Goal: Transaction & Acquisition: Purchase product/service

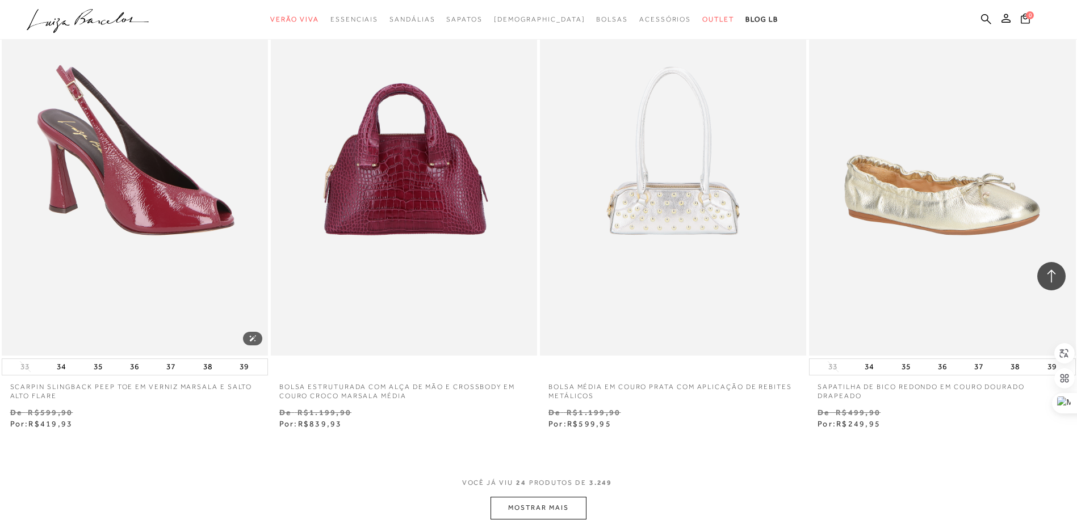
scroll to position [2781, 0]
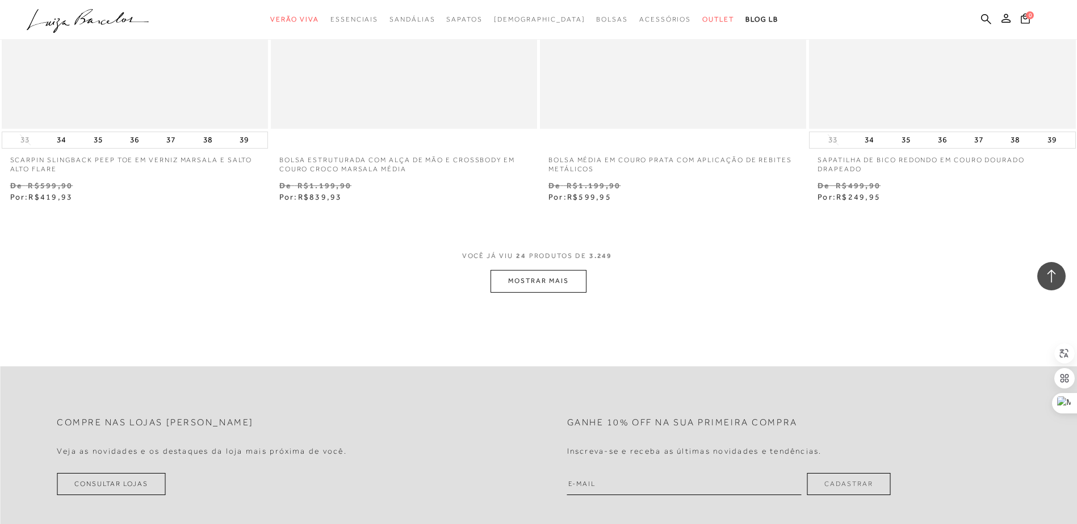
click at [513, 287] on button "MOSTRAR MAIS" at bounding box center [537, 281] width 95 height 22
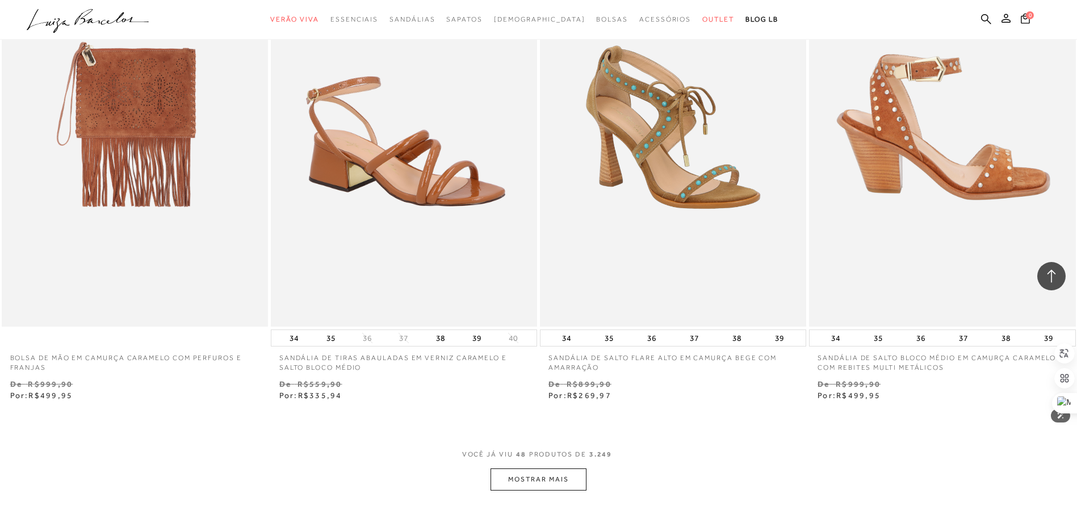
scroll to position [5675, 0]
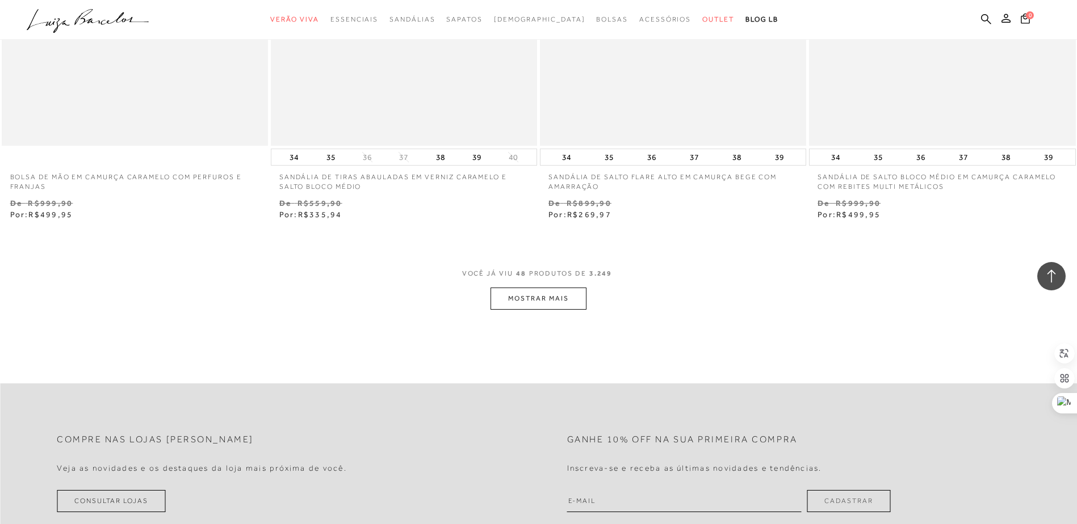
click at [578, 298] on button "MOSTRAR MAIS" at bounding box center [537, 299] width 95 height 22
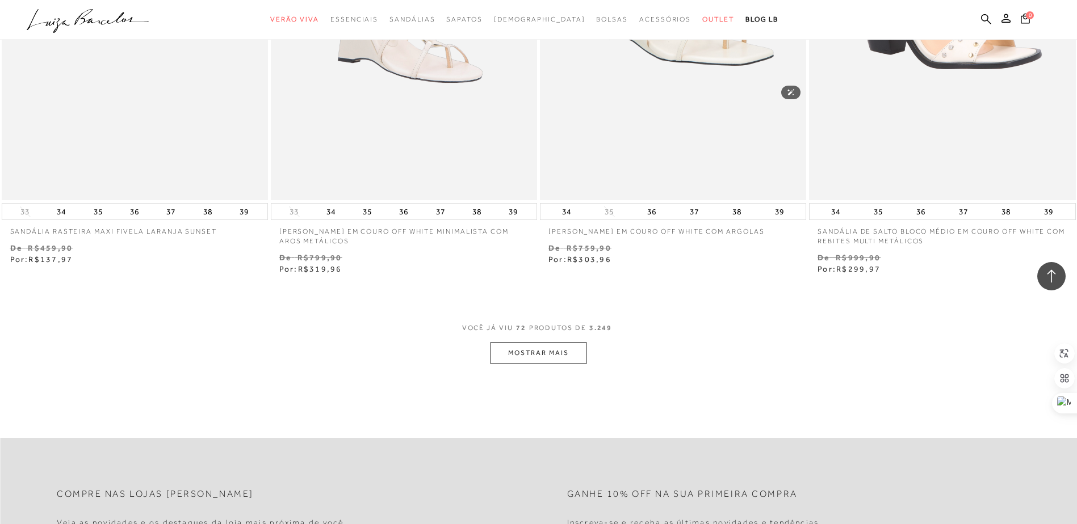
scroll to position [8626, 0]
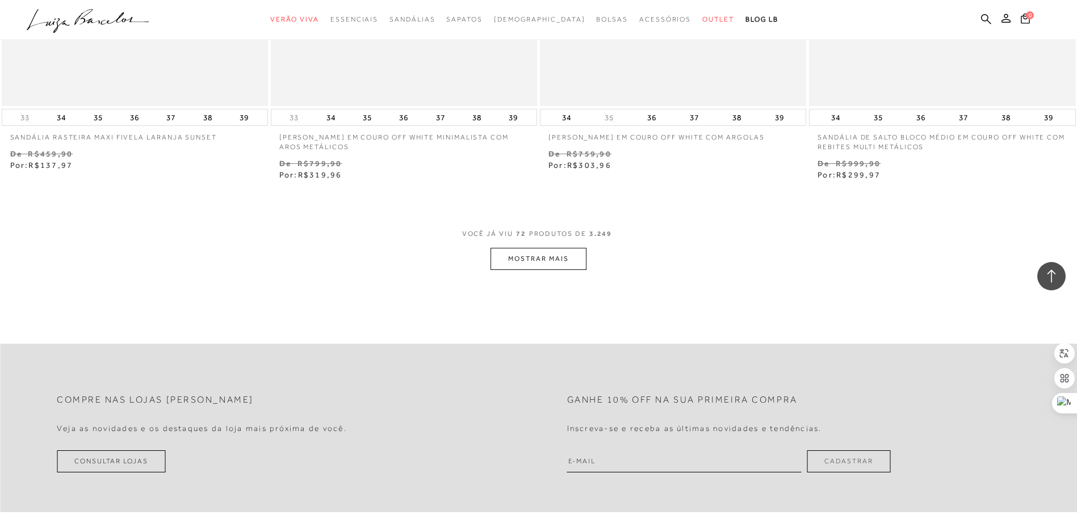
click at [558, 263] on button "MOSTRAR MAIS" at bounding box center [537, 259] width 95 height 22
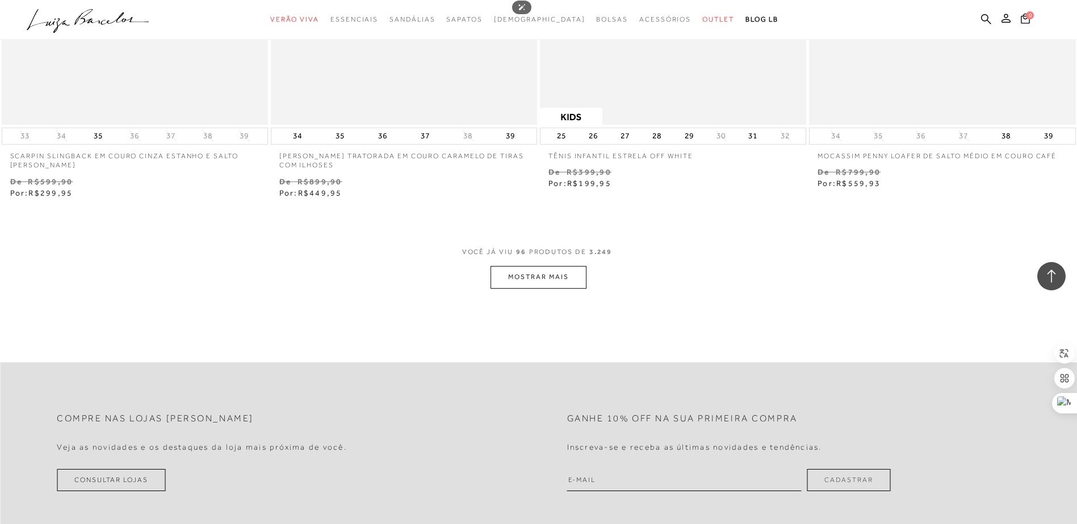
scroll to position [11633, 0]
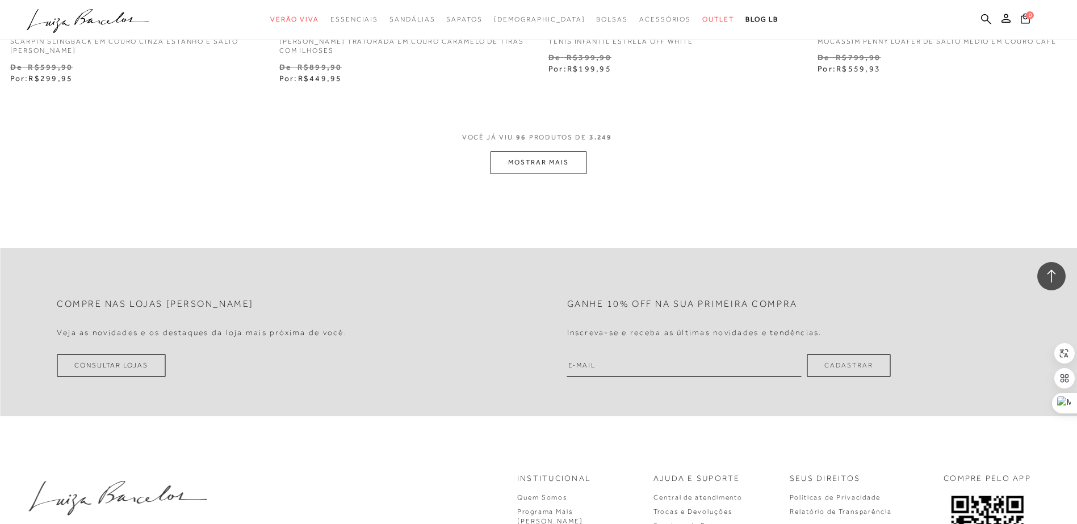
click at [570, 166] on button "MOSTRAR MAIS" at bounding box center [537, 163] width 95 height 22
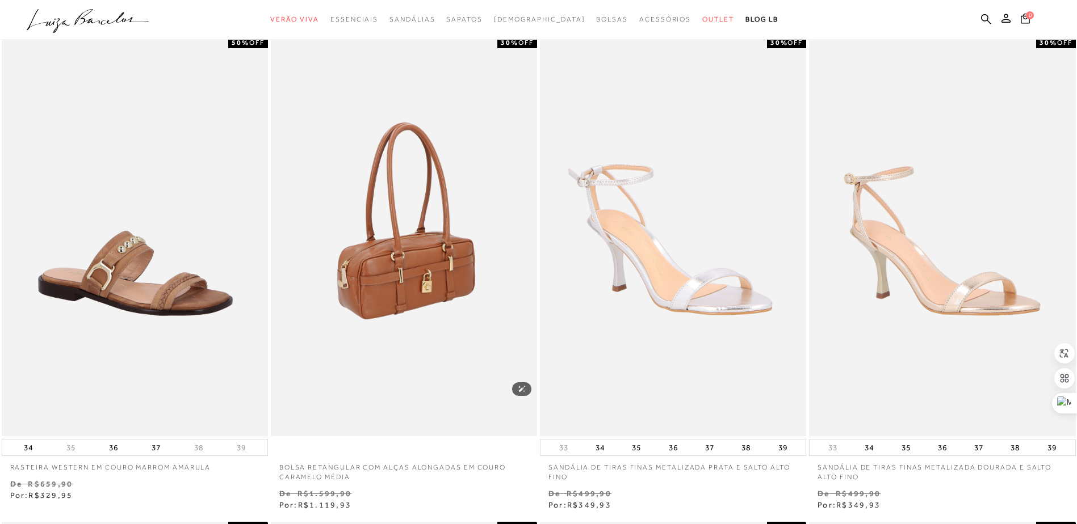
scroll to position [0, 0]
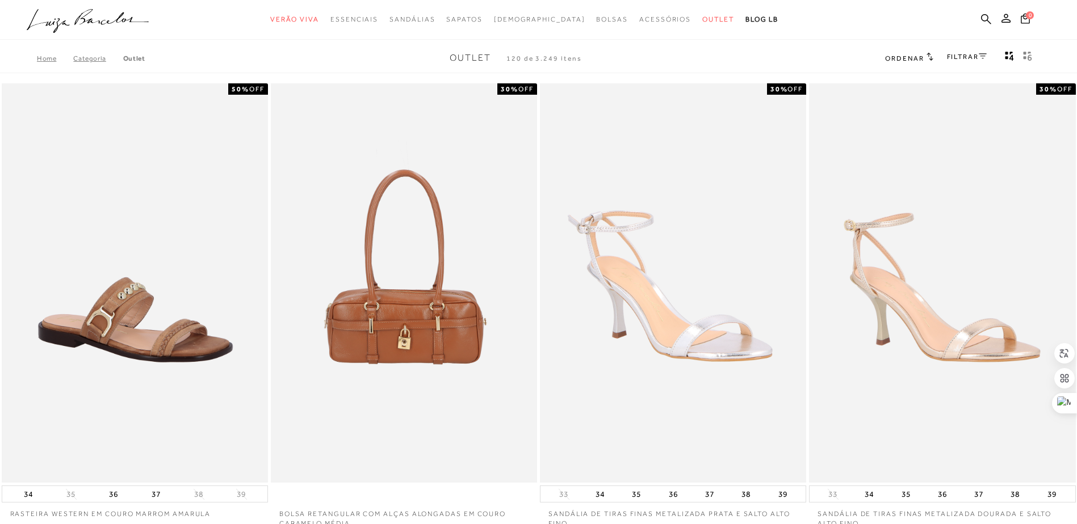
click at [956, 57] on link "FILTRAR" at bounding box center [967, 57] width 40 height 8
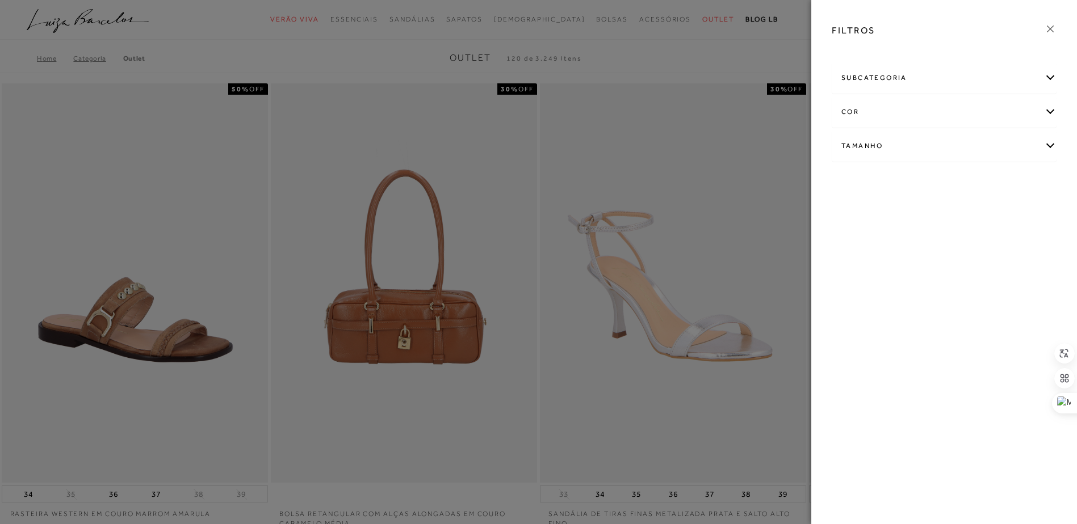
click at [893, 138] on div "Tamanho" at bounding box center [944, 146] width 224 height 30
click at [932, 244] on span "37" at bounding box center [924, 242] width 16 height 9
click at [924, 244] on input "37" at bounding box center [918, 244] width 11 height 11
checkbox input "true"
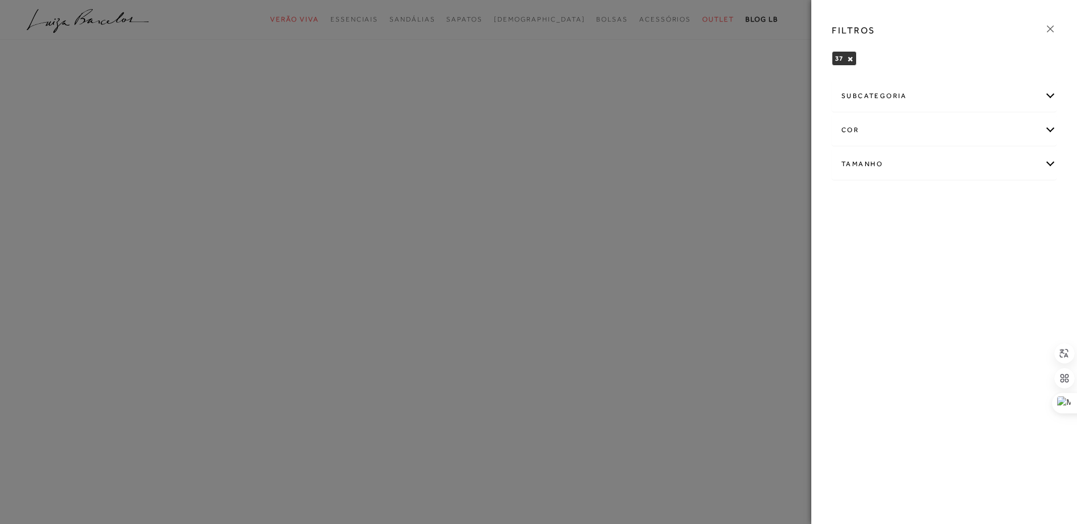
click at [941, 115] on div "cor" at bounding box center [944, 130] width 224 height 30
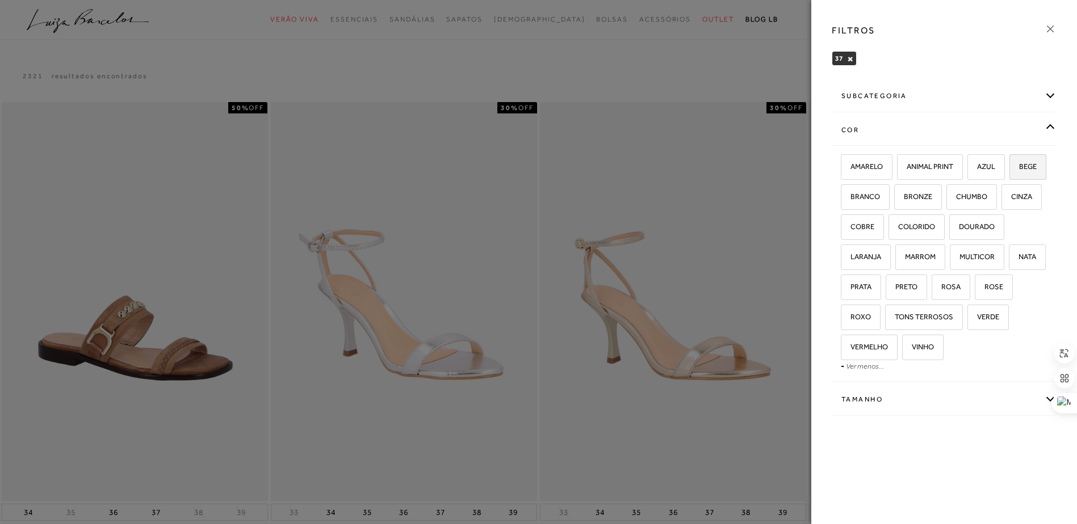
click at [1010, 179] on label "BEGE" at bounding box center [1028, 167] width 36 height 24
click at [1007, 174] on input "BEGE" at bounding box center [1012, 168] width 11 height 11
checkbox input "true"
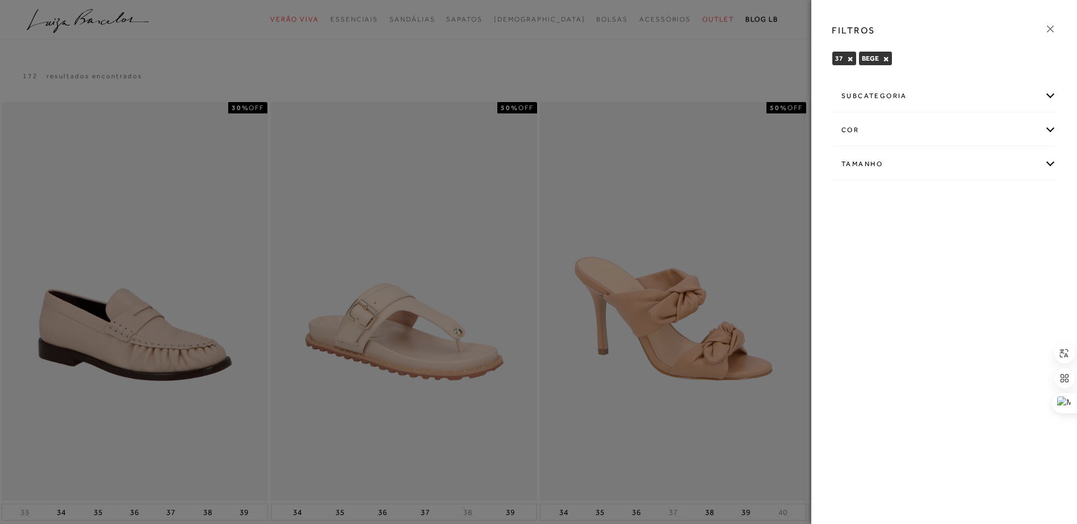
click at [880, 128] on div "cor" at bounding box center [944, 130] width 224 height 30
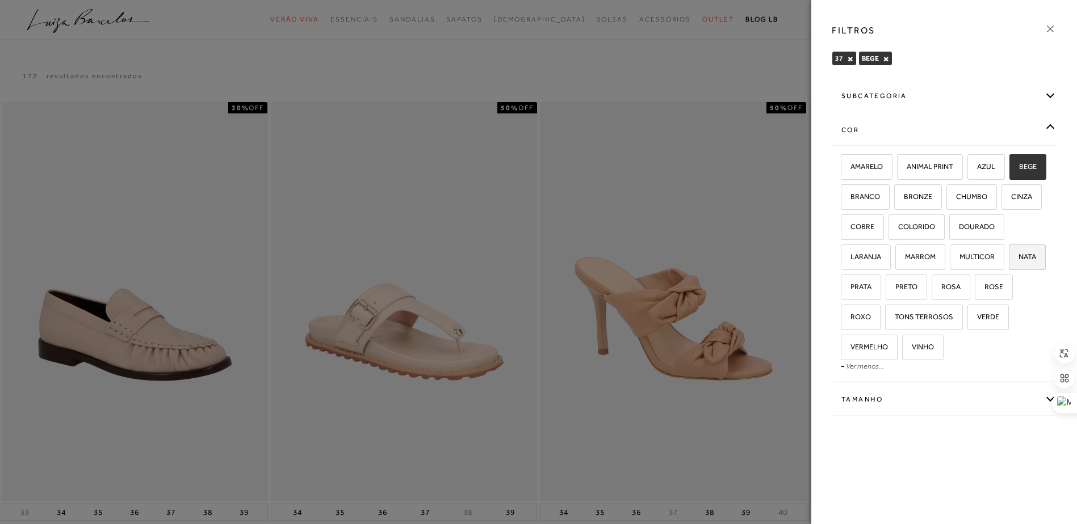
click at [1010, 261] on span "NATA" at bounding box center [1023, 257] width 26 height 9
click at [1007, 264] on input "NATA" at bounding box center [1012, 258] width 11 height 11
checkbox input "true"
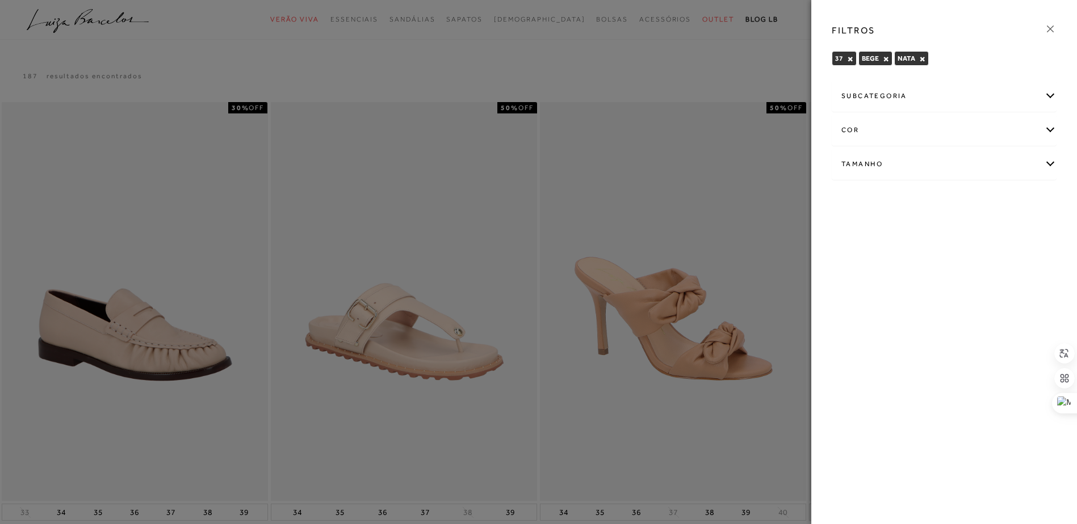
click at [856, 129] on div "cor" at bounding box center [944, 130] width 224 height 30
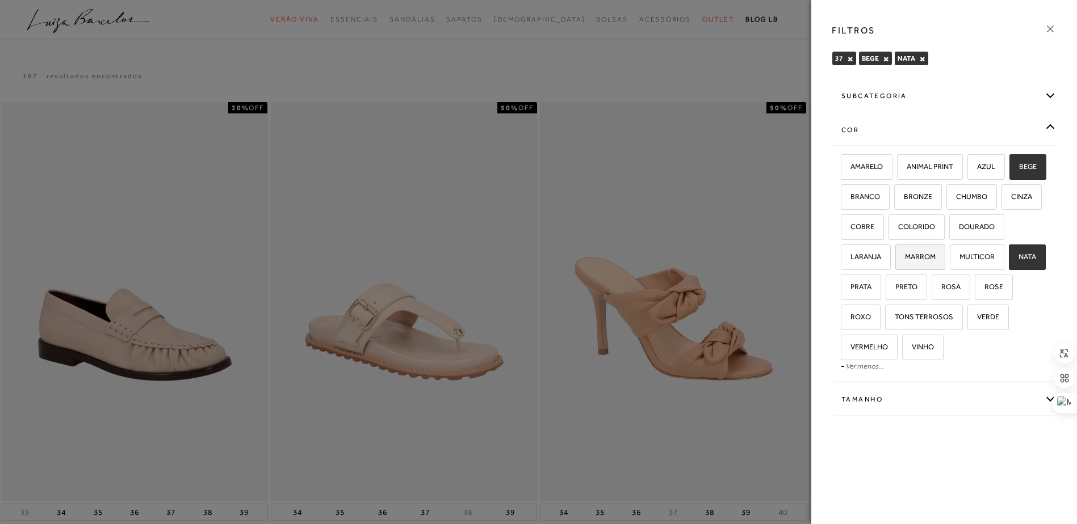
click at [944, 251] on label "MARROM" at bounding box center [919, 257] width 49 height 24
click at [905, 253] on input "MARROM" at bounding box center [898, 258] width 11 height 11
checkbox input "true"
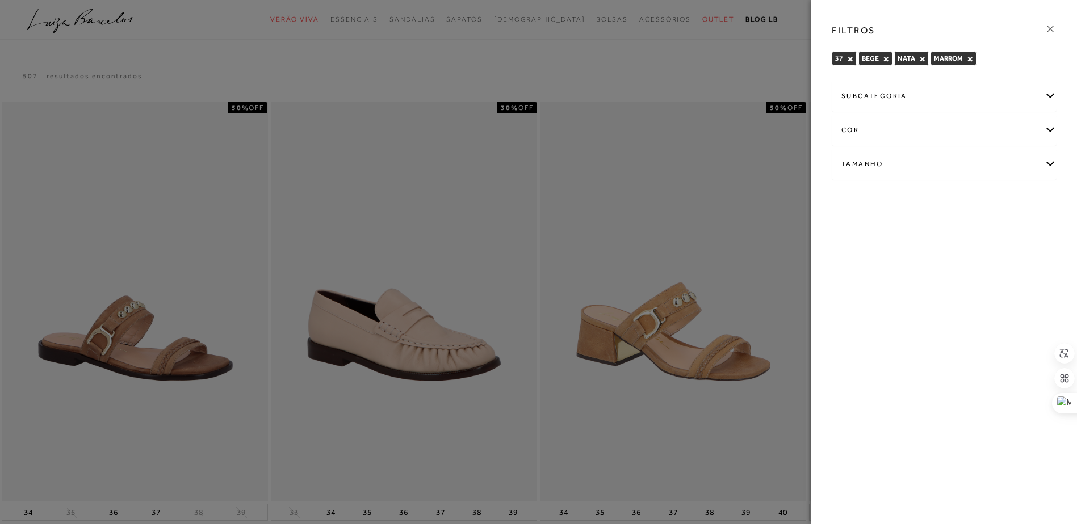
click at [1046, 33] on icon at bounding box center [1050, 29] width 12 height 12
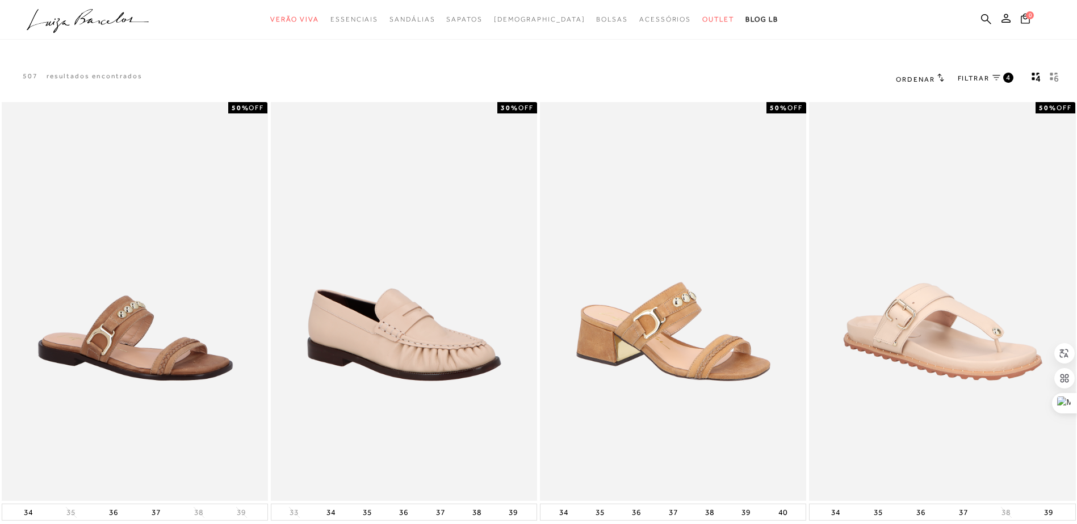
click at [940, 77] on icon at bounding box center [940, 77] width 7 height 9
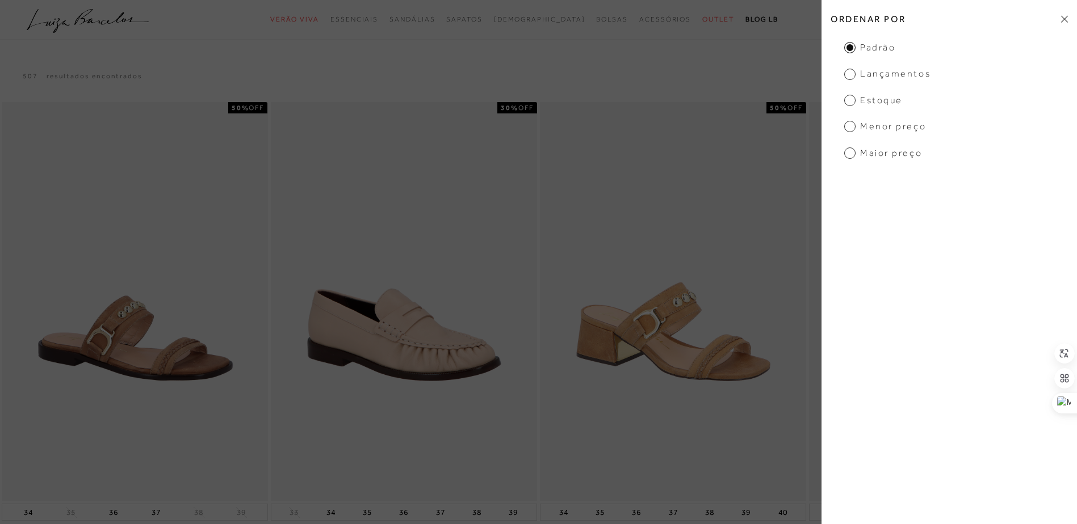
click at [851, 127] on span "Menor Preço" at bounding box center [885, 126] width 82 height 12
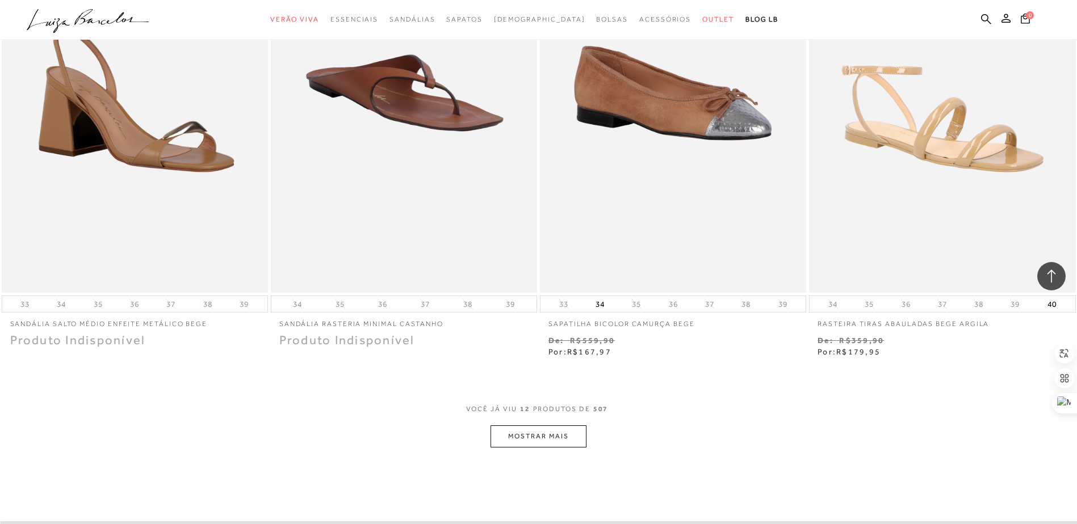
scroll to position [1248, 0]
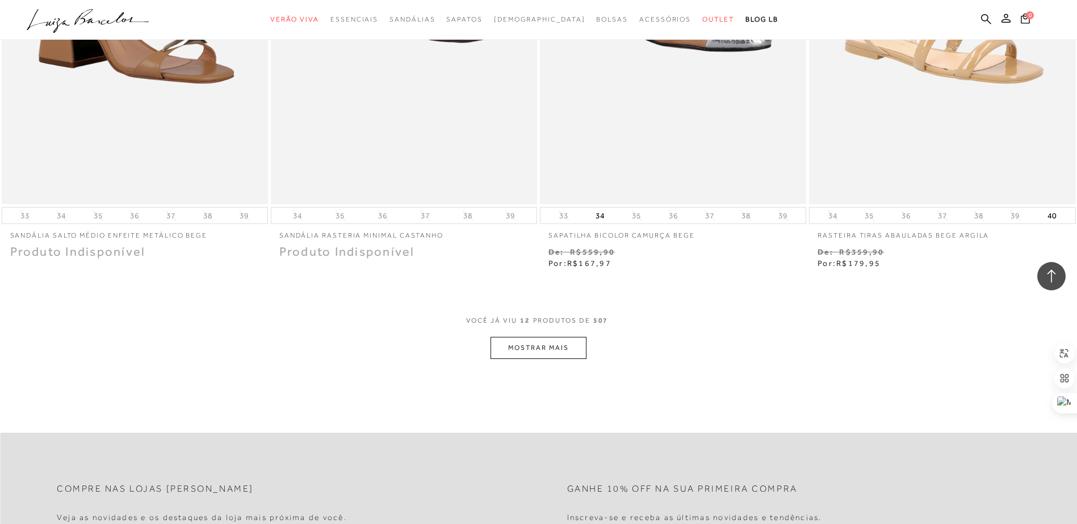
click at [502, 347] on button "MOSTRAR MAIS" at bounding box center [537, 348] width 95 height 22
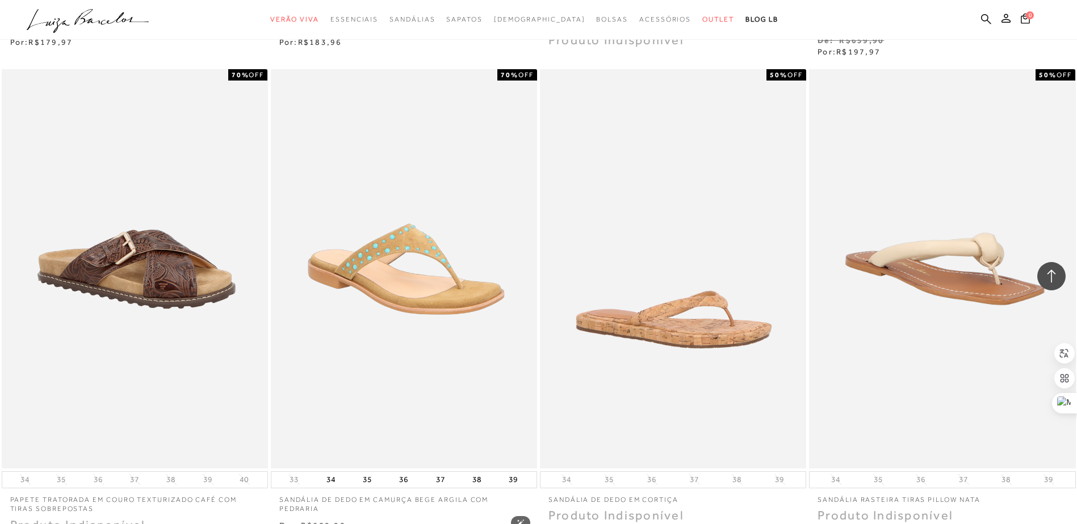
scroll to position [2554, 0]
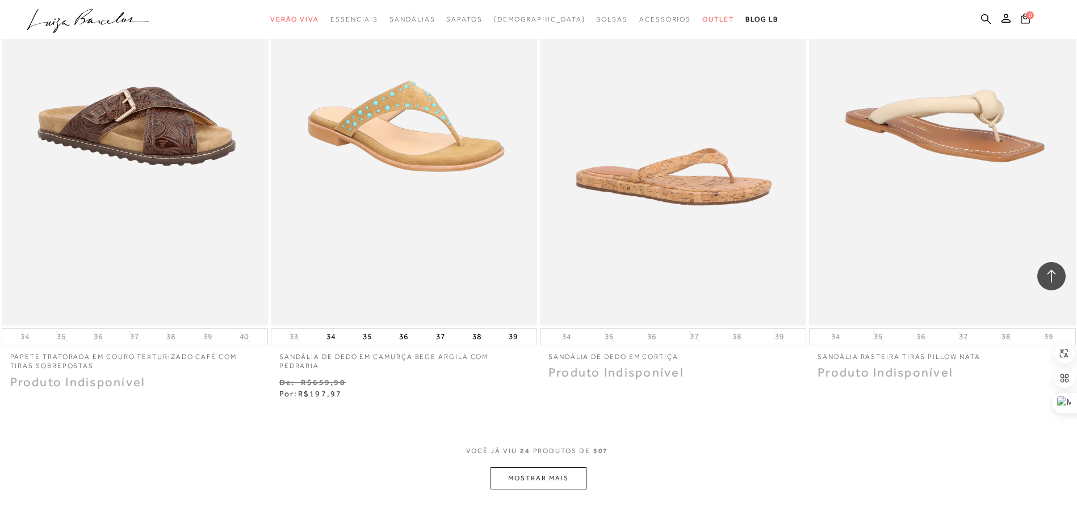
click at [532, 478] on button "MOSTRAR MAIS" at bounding box center [537, 479] width 95 height 22
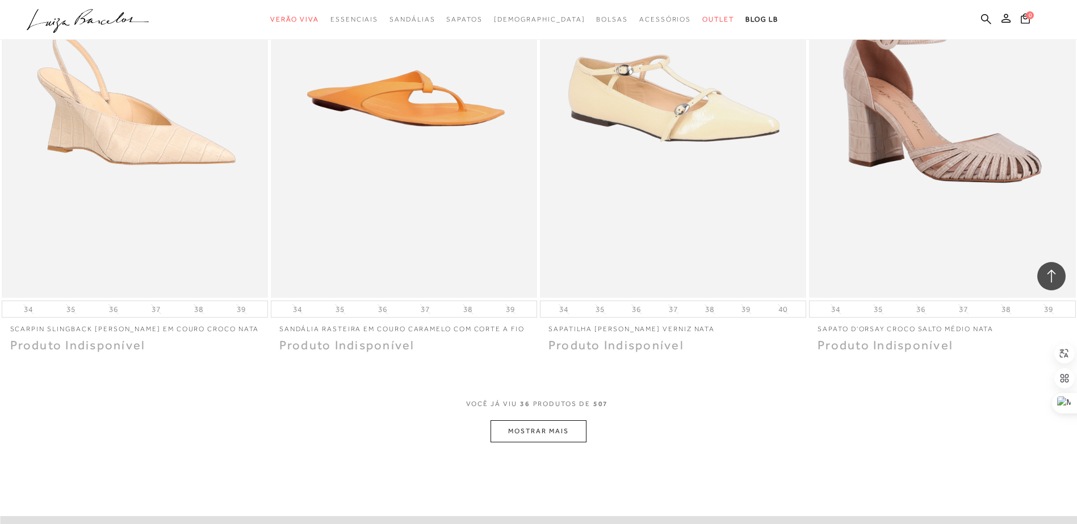
scroll to position [4143, 0]
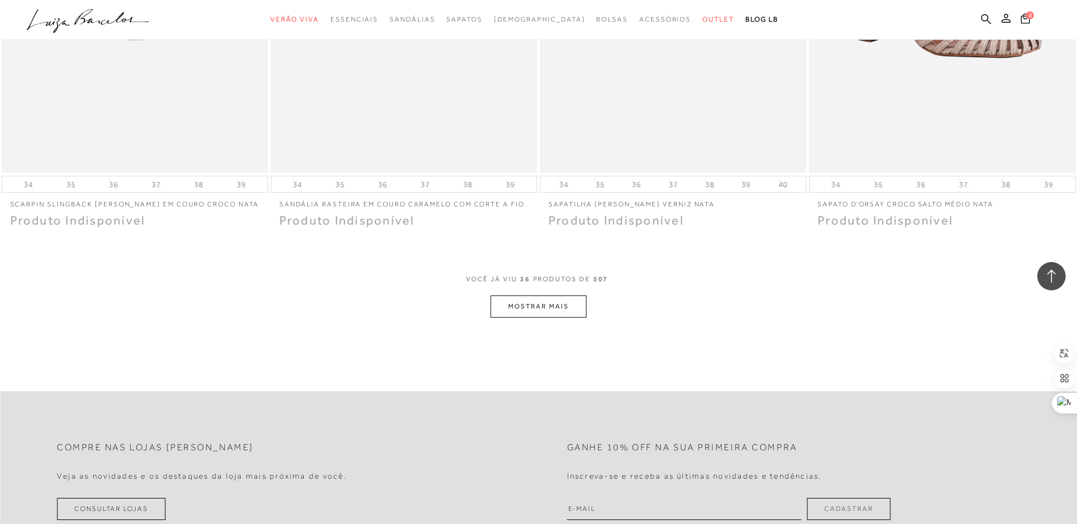
click at [574, 316] on button "MOSTRAR MAIS" at bounding box center [537, 307] width 95 height 22
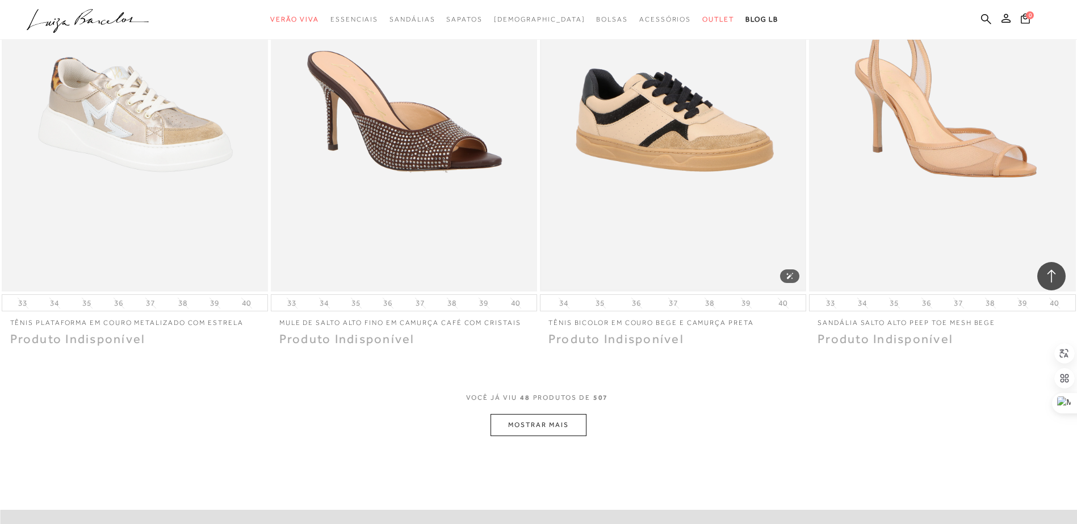
scroll to position [5618, 0]
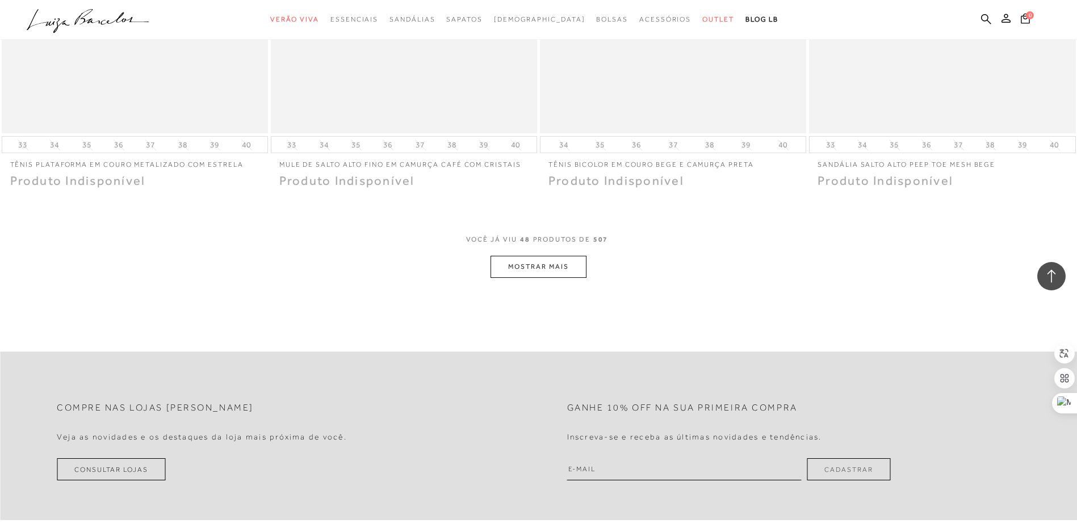
click at [552, 259] on button "MOSTRAR MAIS" at bounding box center [537, 267] width 95 height 22
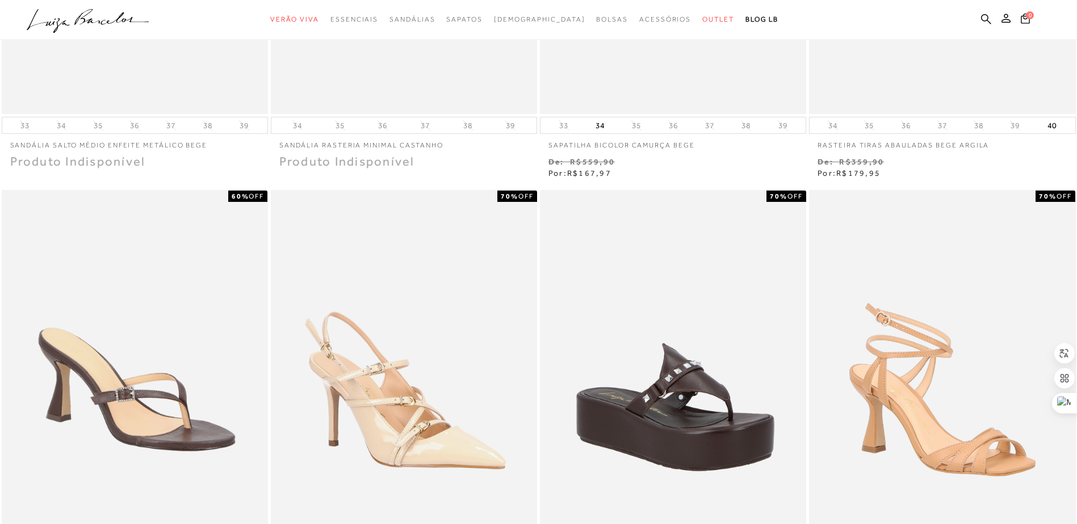
scroll to position [0, 0]
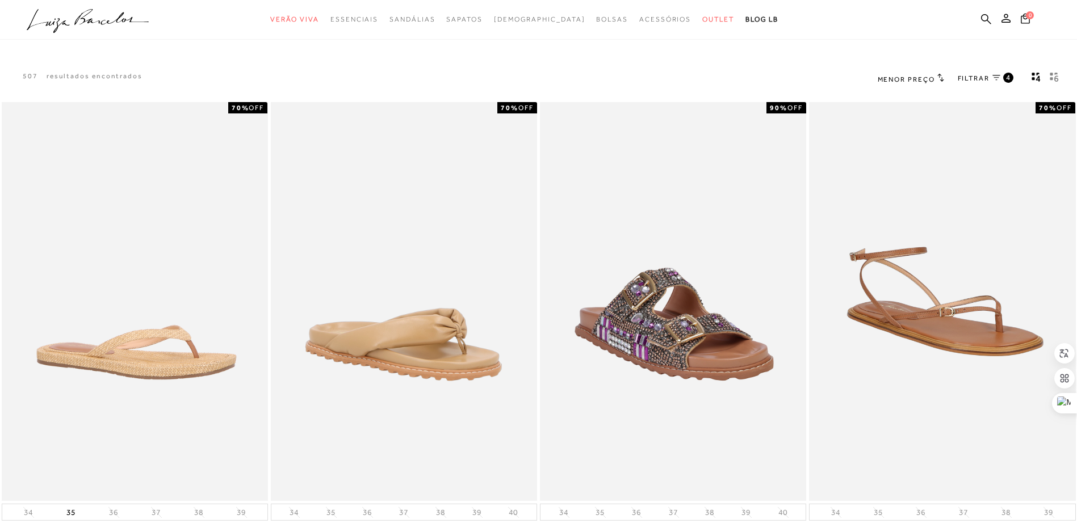
click at [996, 78] on icon at bounding box center [996, 77] width 8 height 5
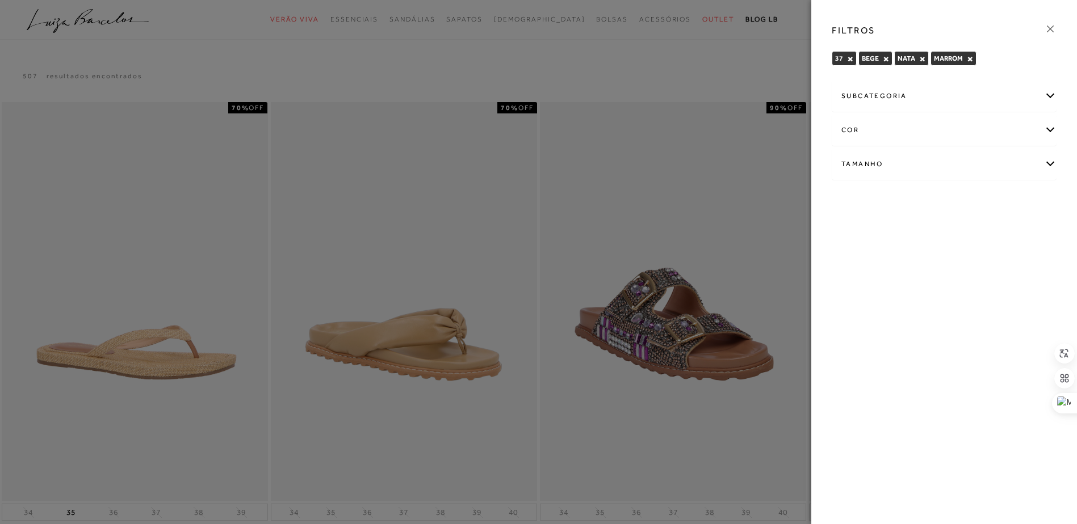
click at [1047, 30] on icon at bounding box center [1050, 29] width 12 height 12
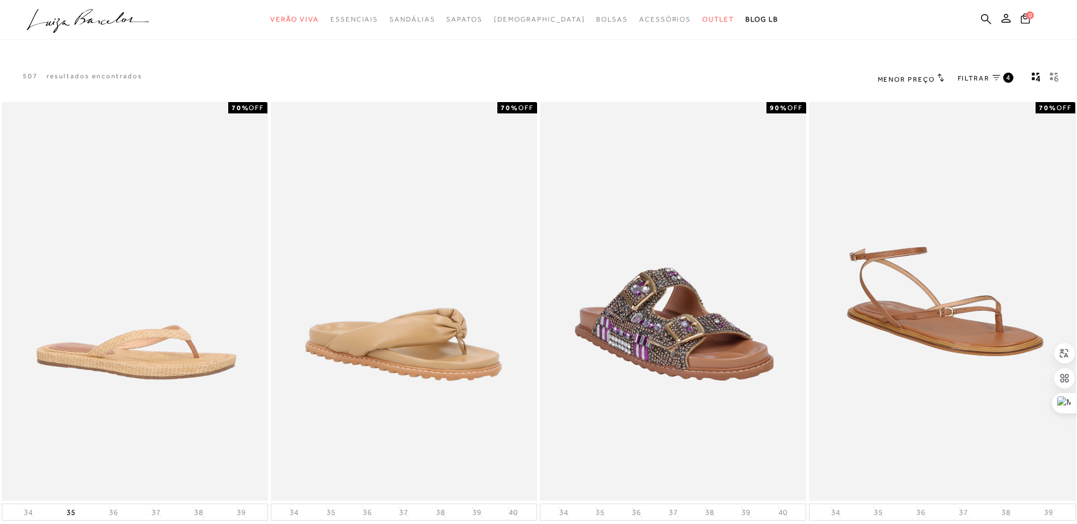
click at [929, 79] on span "Menor Preço" at bounding box center [905, 79] width 57 height 8
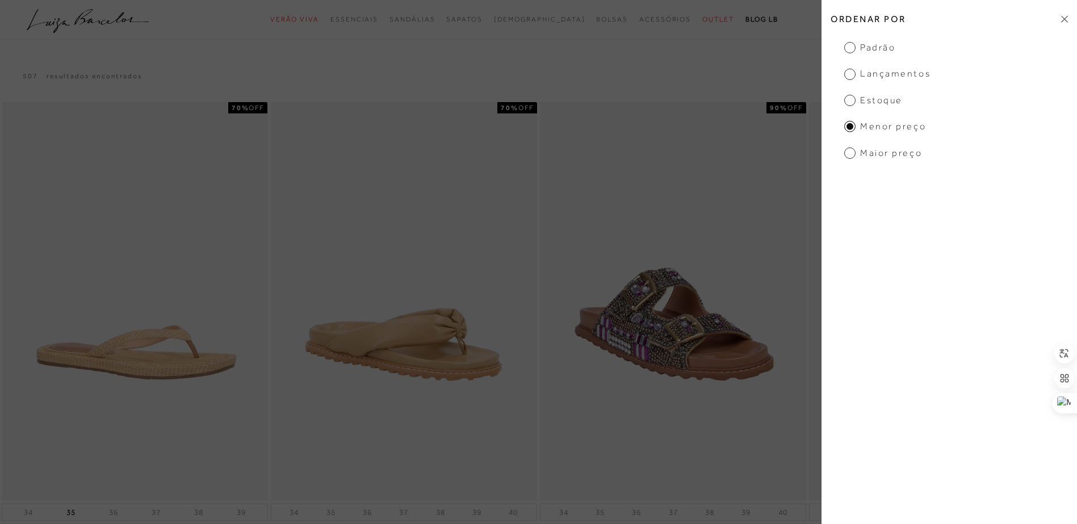
click at [853, 102] on span "Estoque" at bounding box center [873, 100] width 58 height 12
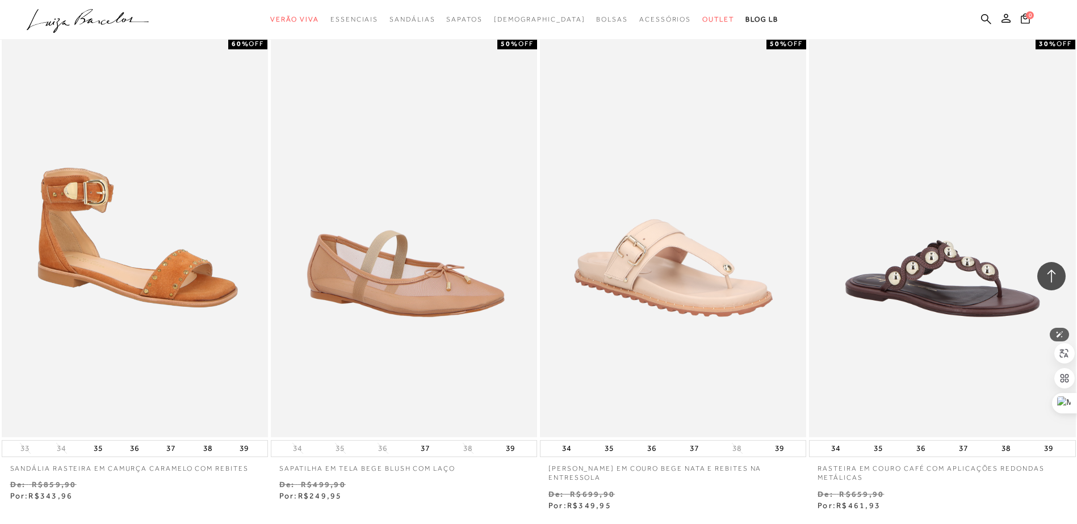
scroll to position [1135, 0]
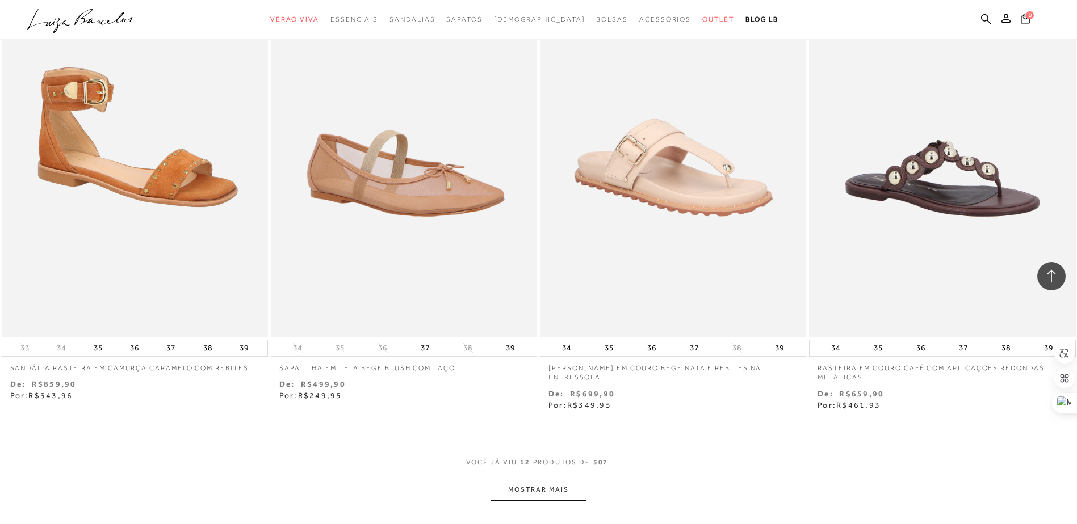
click at [528, 482] on button "MOSTRAR MAIS" at bounding box center [537, 490] width 95 height 22
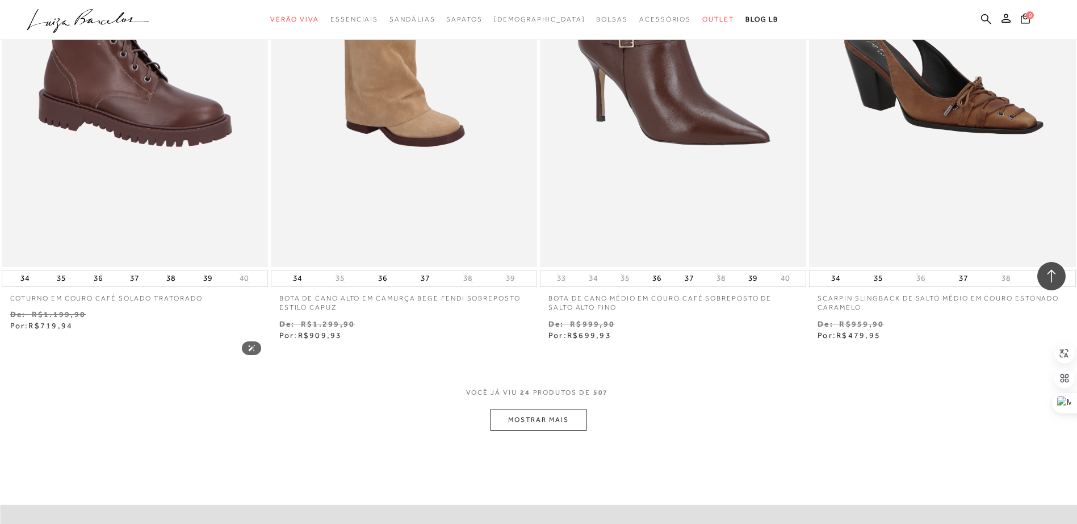
scroll to position [2667, 0]
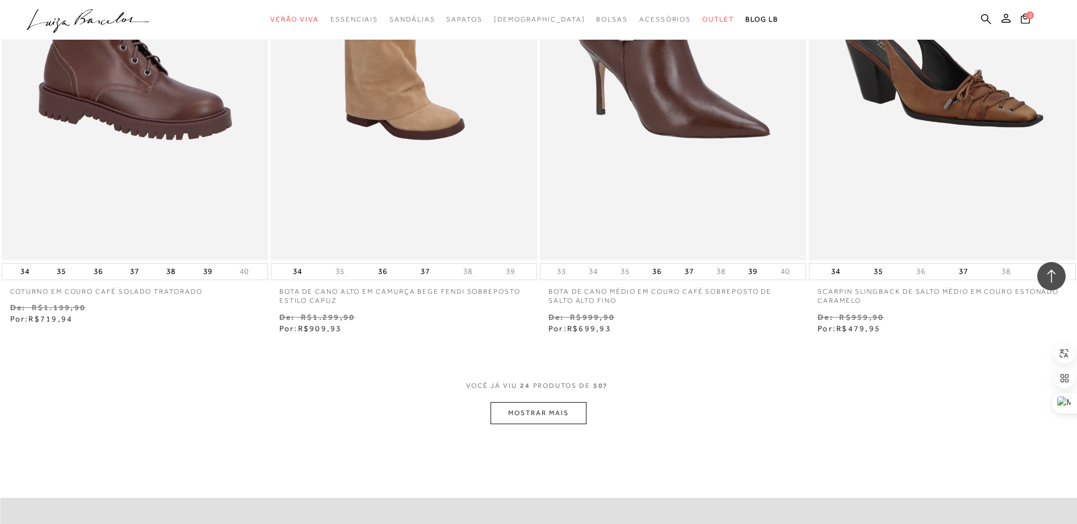
click at [507, 413] on button "MOSTRAR MAIS" at bounding box center [537, 413] width 95 height 22
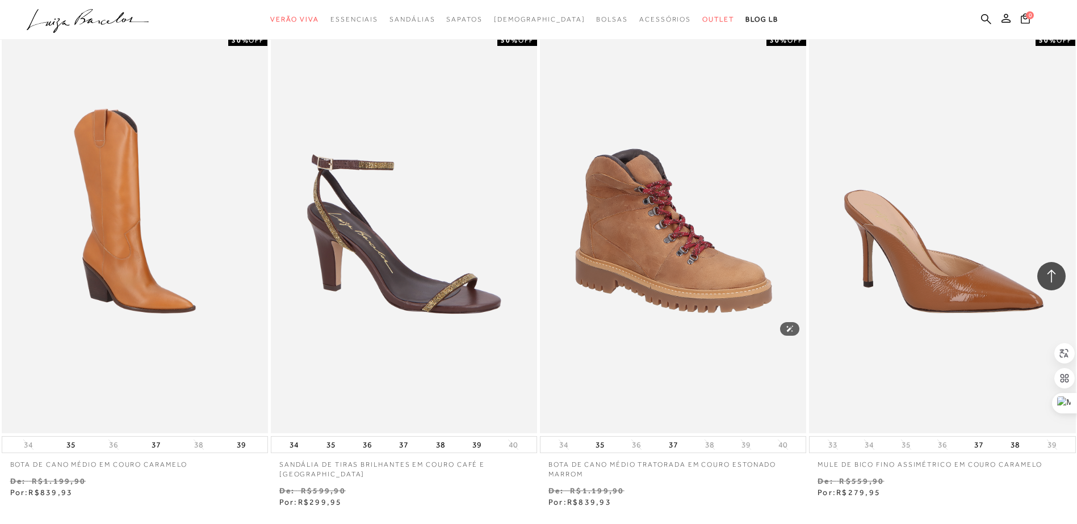
scroll to position [4143, 0]
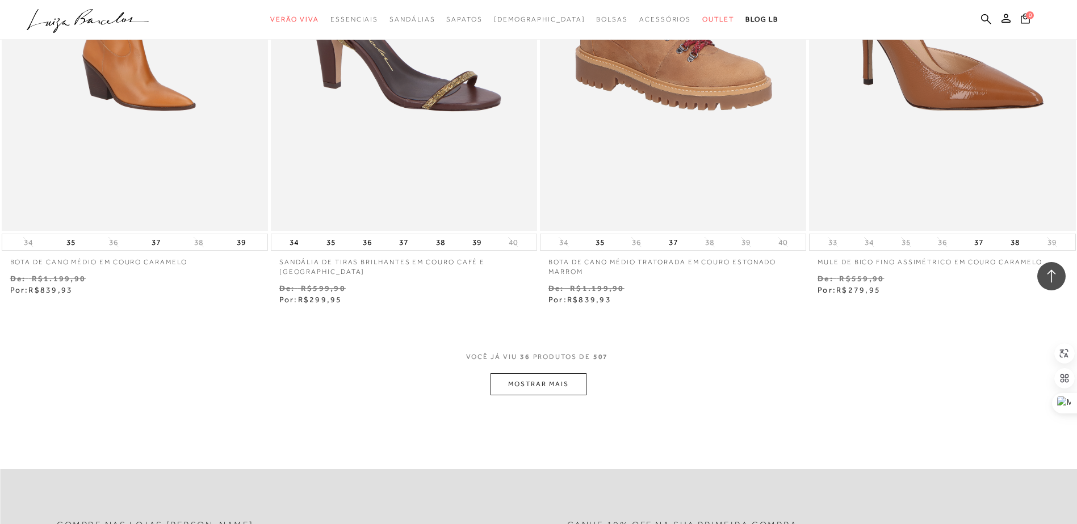
click at [566, 384] on button "MOSTRAR MAIS" at bounding box center [537, 384] width 95 height 22
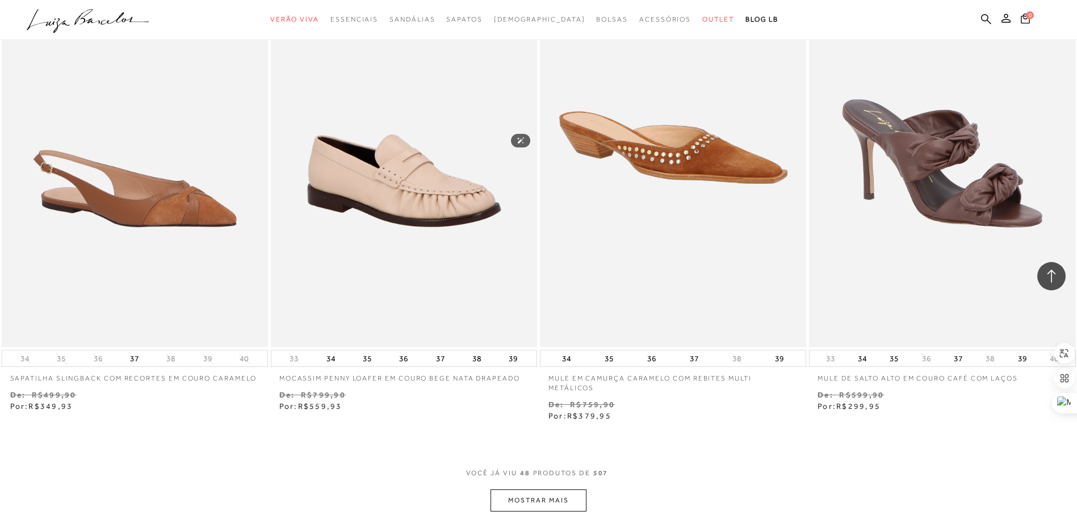
scroll to position [5675, 0]
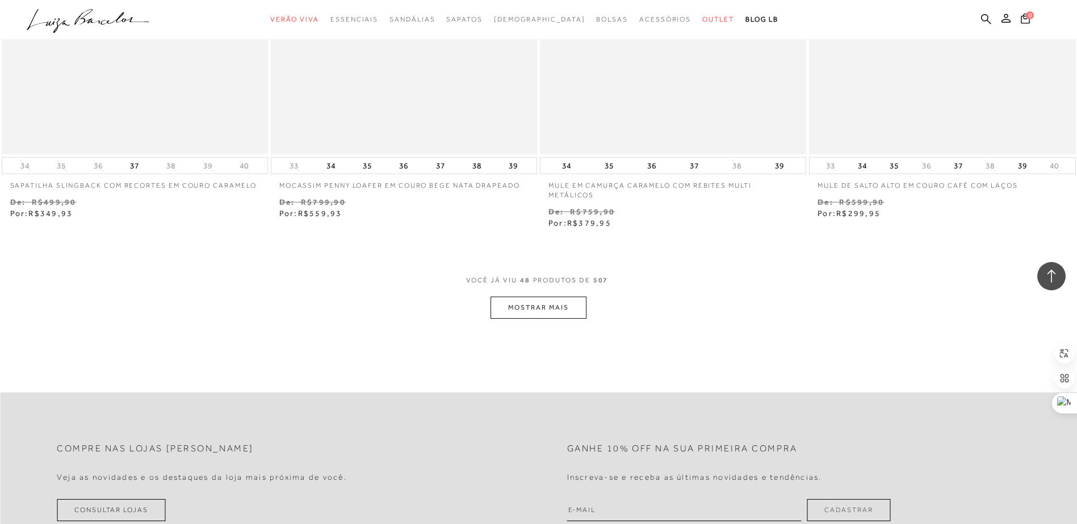
click at [522, 306] on button "MOSTRAR MAIS" at bounding box center [537, 308] width 95 height 22
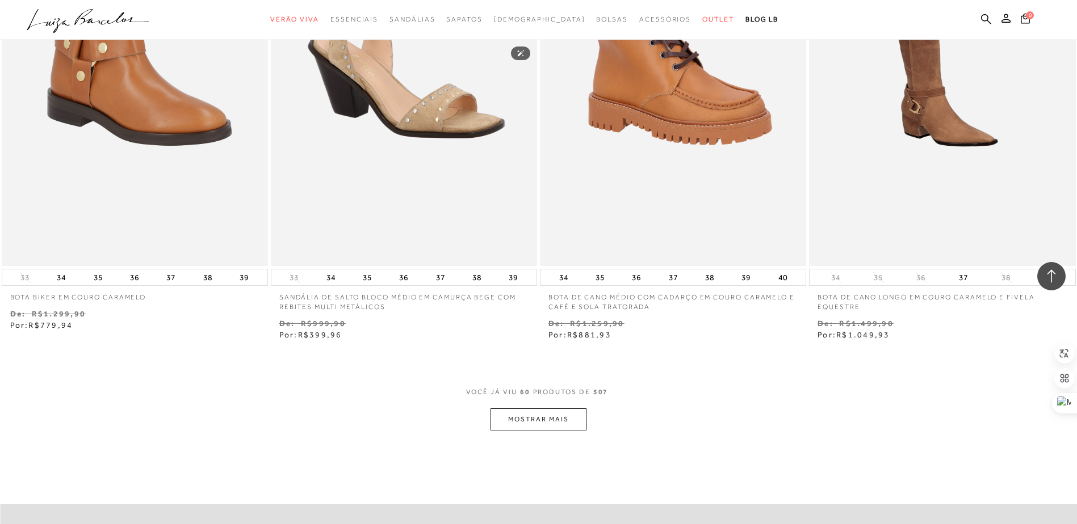
scroll to position [7207, 0]
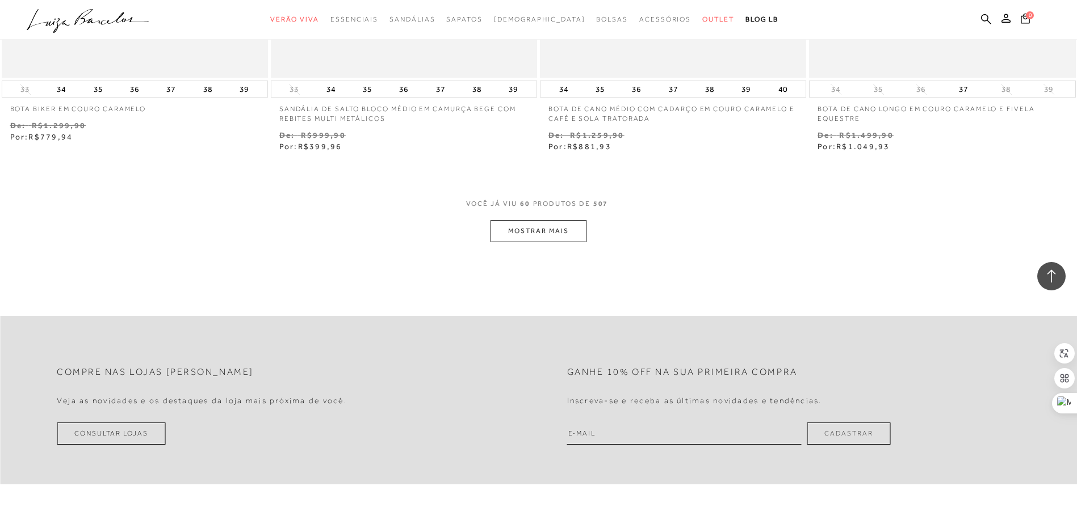
click at [521, 220] on button "MOSTRAR MAIS" at bounding box center [537, 231] width 95 height 22
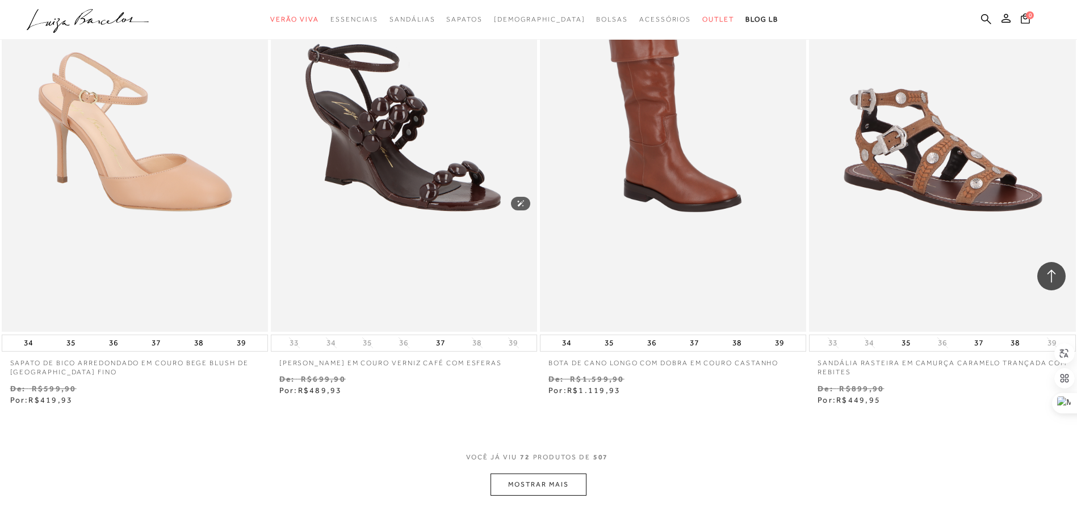
scroll to position [8512, 0]
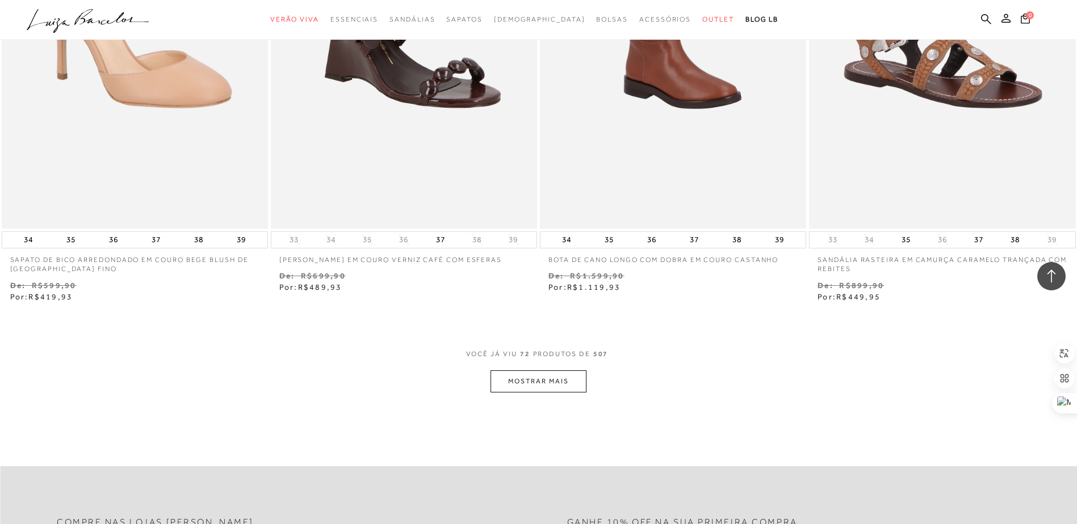
click at [525, 371] on button "MOSTRAR MAIS" at bounding box center [537, 382] width 95 height 22
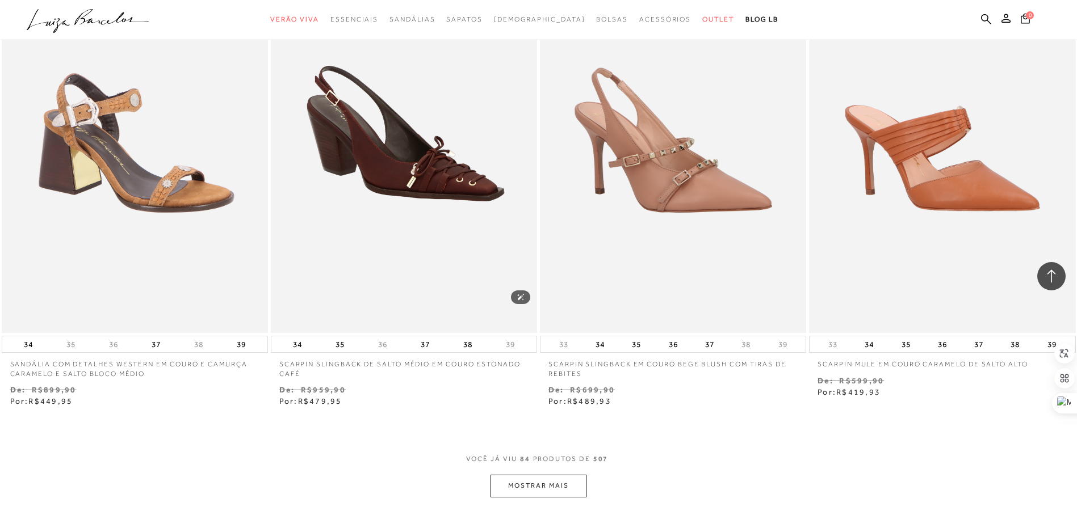
scroll to position [9874, 0]
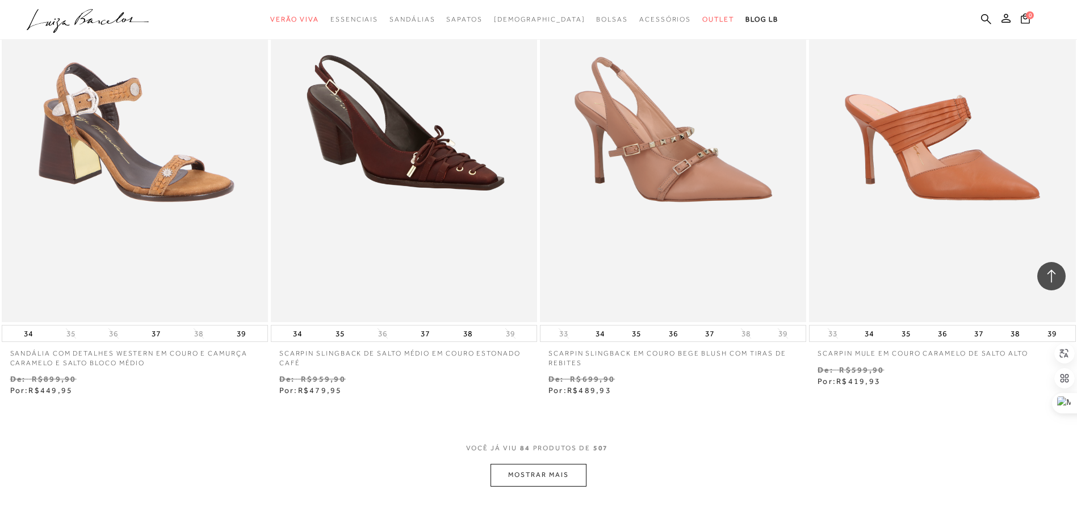
click at [528, 465] on button "MOSTRAR MAIS" at bounding box center [537, 475] width 95 height 22
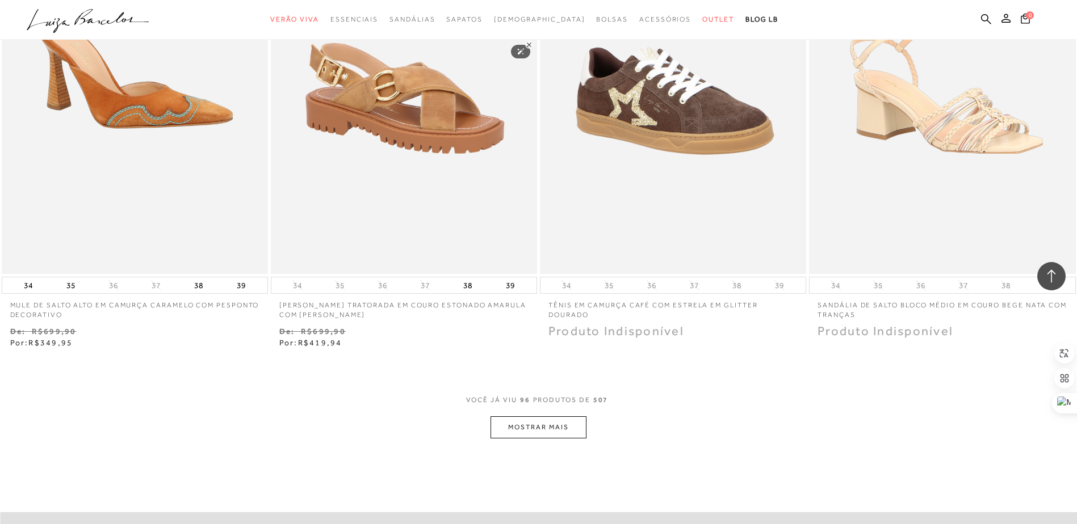
scroll to position [11577, 0]
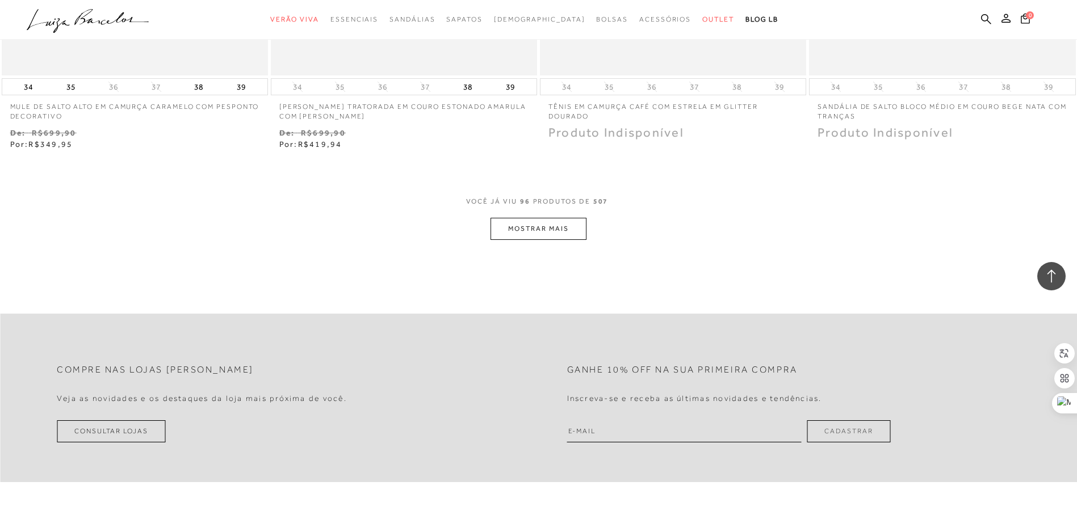
click at [546, 223] on button "MOSTRAR MAIS" at bounding box center [537, 229] width 95 height 22
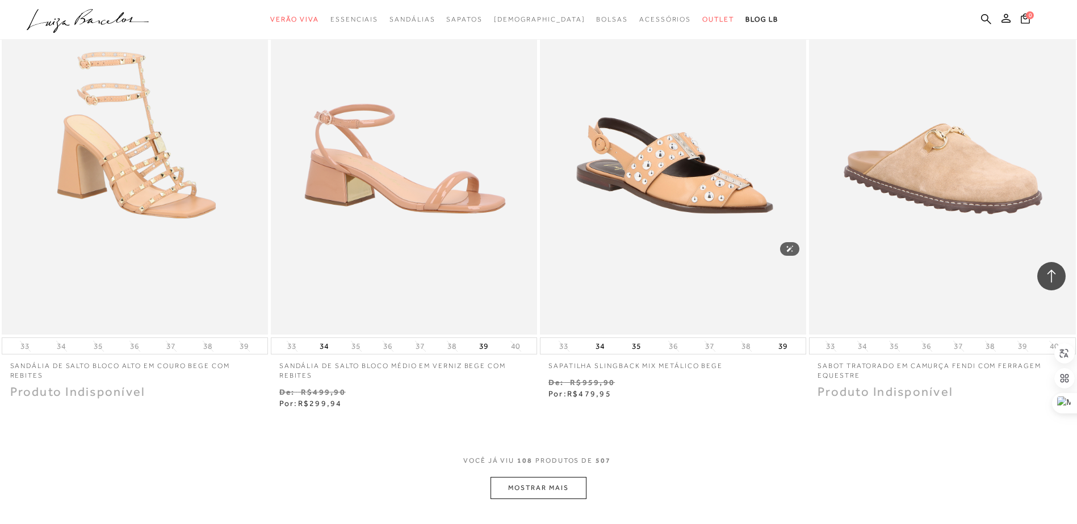
scroll to position [12825, 0]
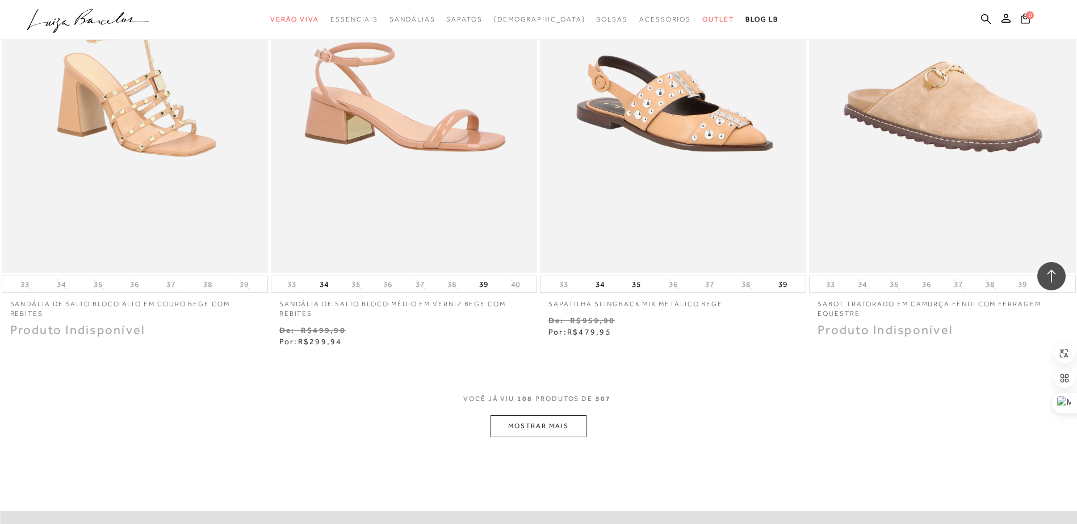
click at [584, 415] on button "MOSTRAR MAIS" at bounding box center [537, 426] width 95 height 22
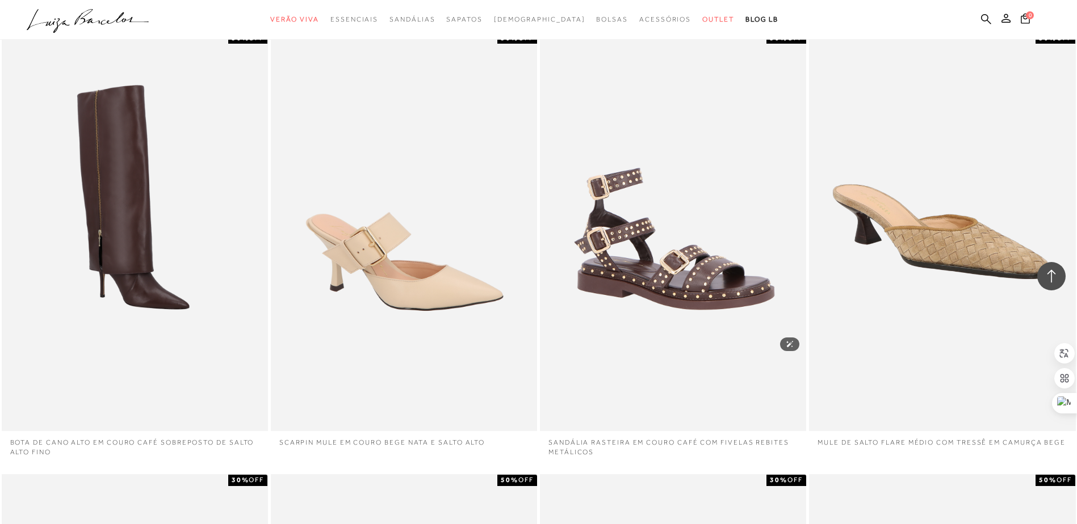
scroll to position [13222, 0]
